Goal: Navigation & Orientation: Find specific page/section

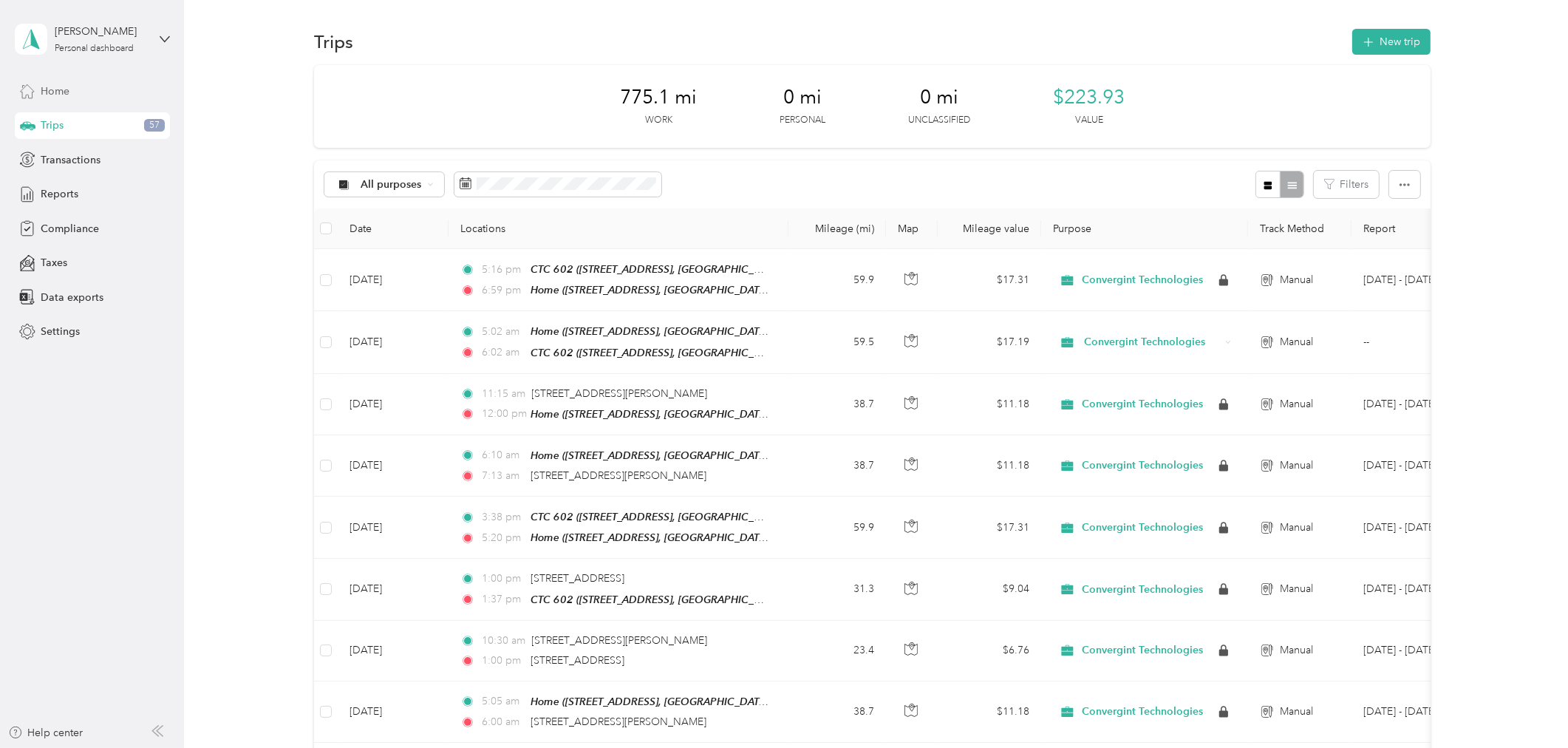
click at [65, 91] on span "Home" at bounding box center [54, 90] width 29 height 16
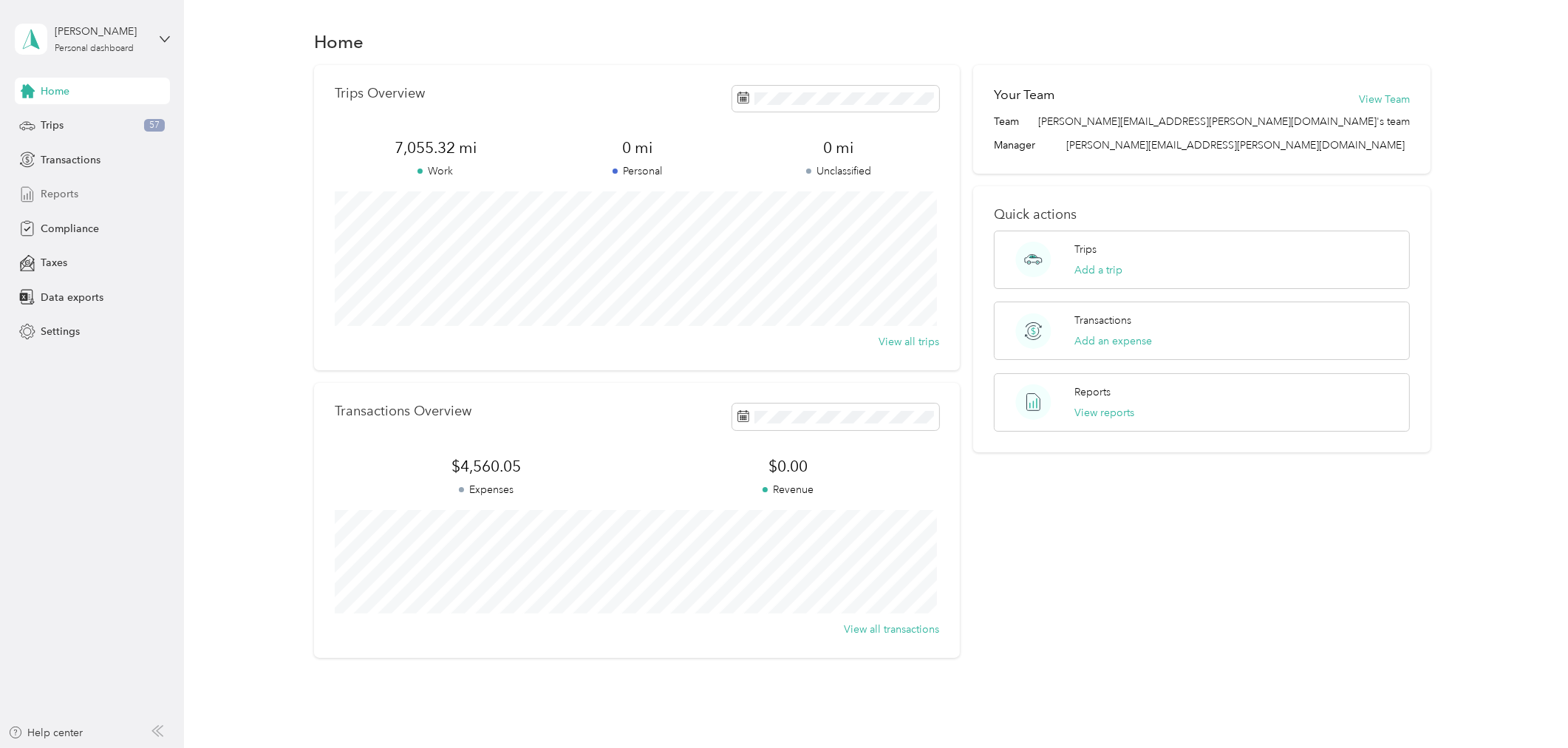
click at [67, 183] on div "Reports" at bounding box center [92, 194] width 155 height 27
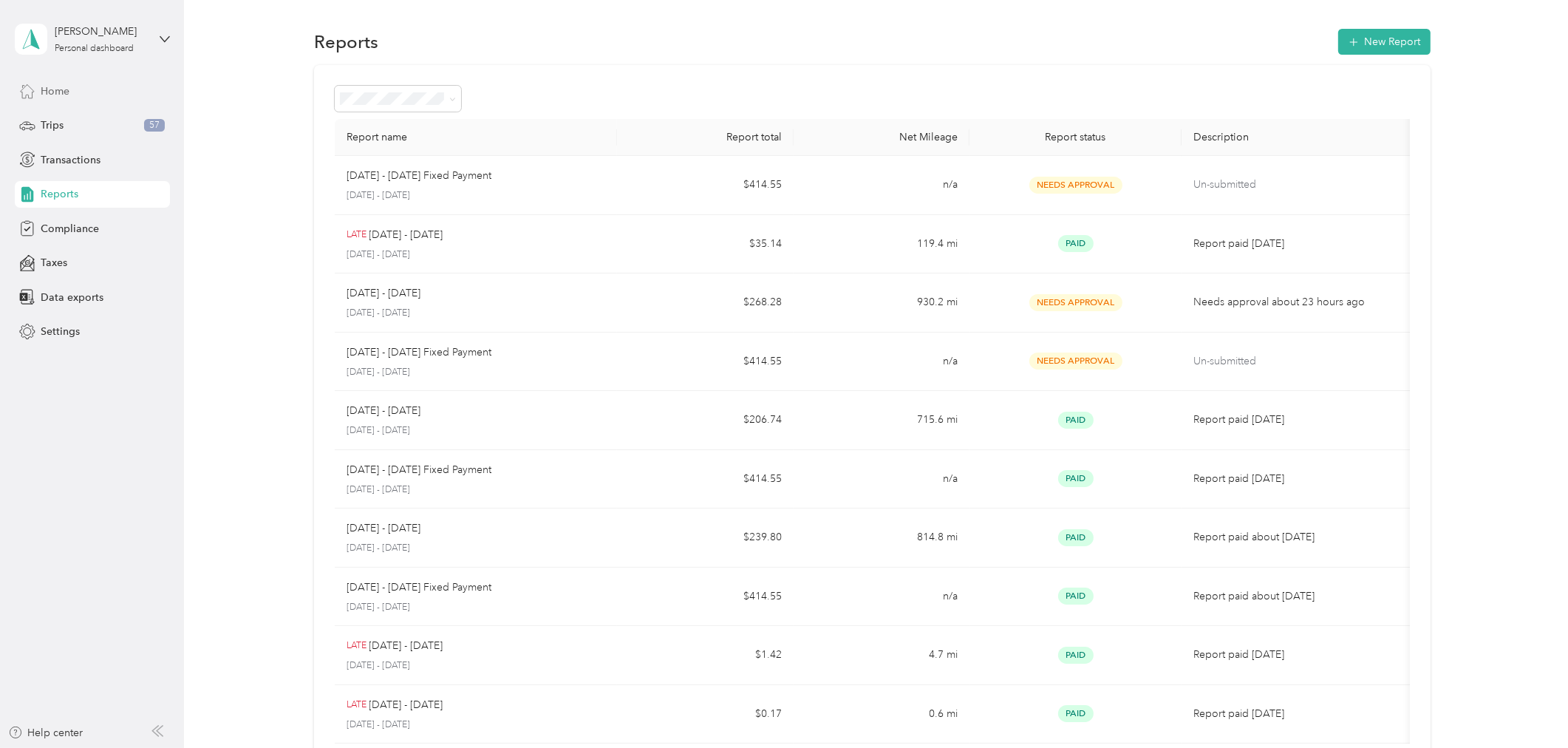
click at [57, 92] on span "Home" at bounding box center [54, 90] width 29 height 16
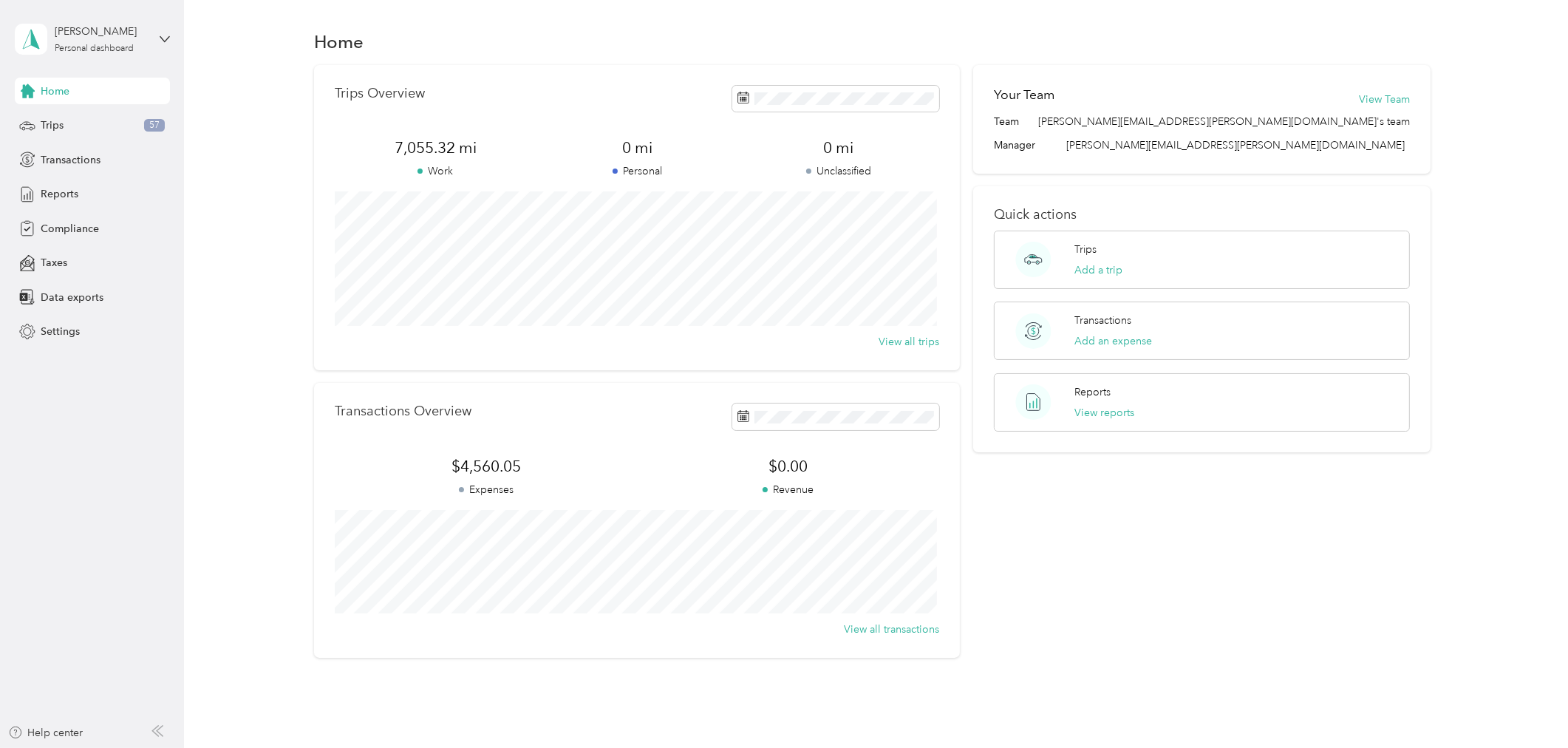
click at [165, 45] on div "[PERSON_NAME] Personal dashboard" at bounding box center [92, 39] width 155 height 52
click at [107, 28] on div "[PERSON_NAME]" at bounding box center [101, 31] width 92 height 16
click at [66, 735] on div "Help center" at bounding box center [46, 732] width 76 height 16
